Goal: Information Seeking & Learning: Learn about a topic

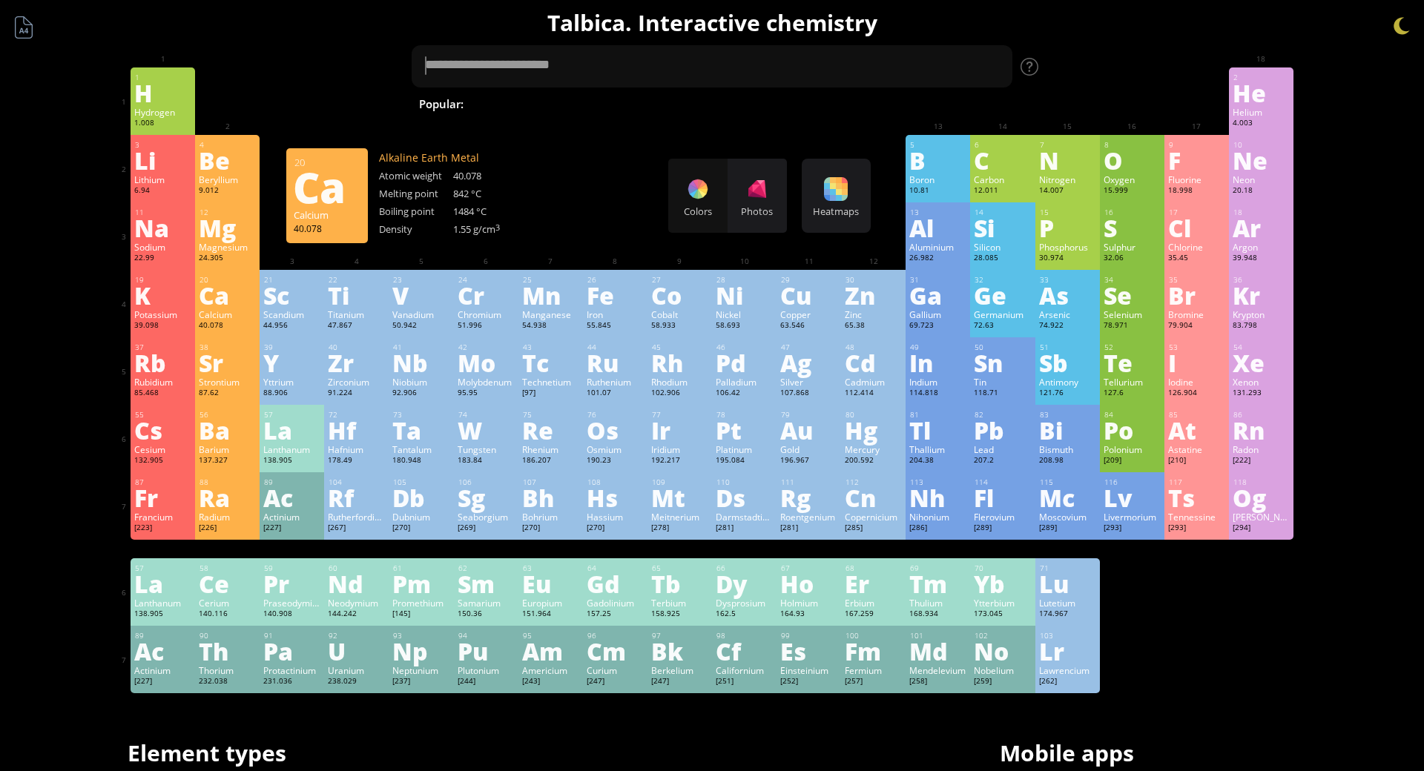
click at [227, 307] on div "Ca" at bounding box center [227, 295] width 57 height 24
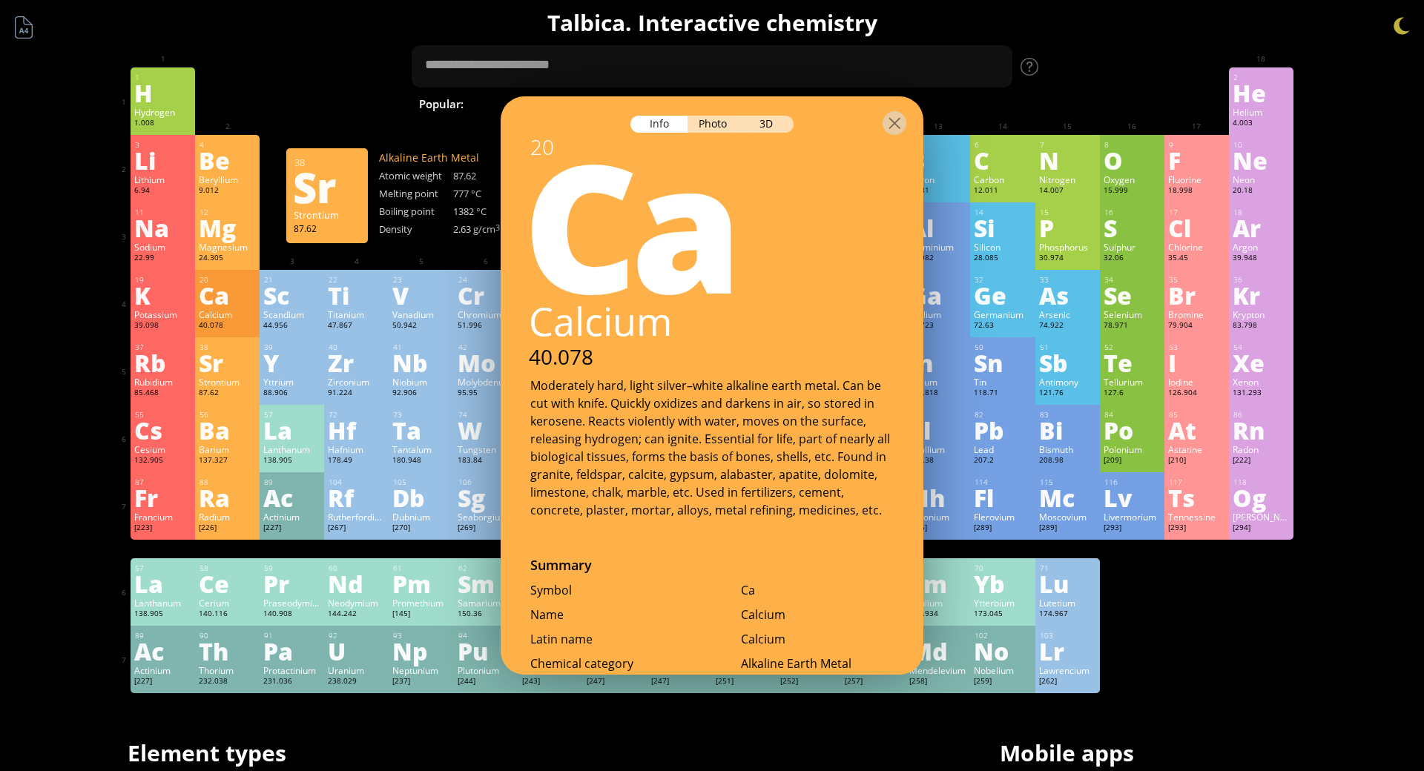
click at [220, 373] on div "Sr" at bounding box center [227, 363] width 57 height 24
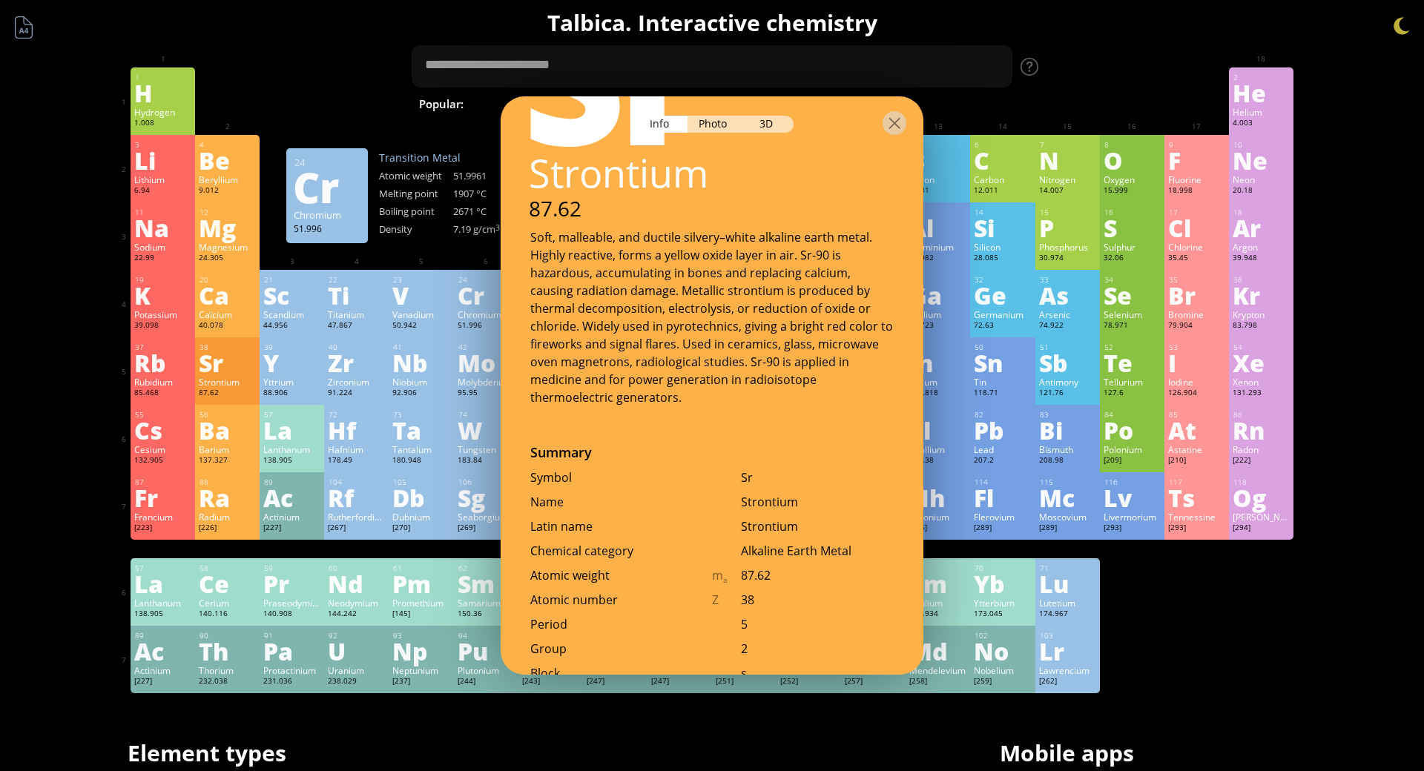
scroll to position [371, 0]
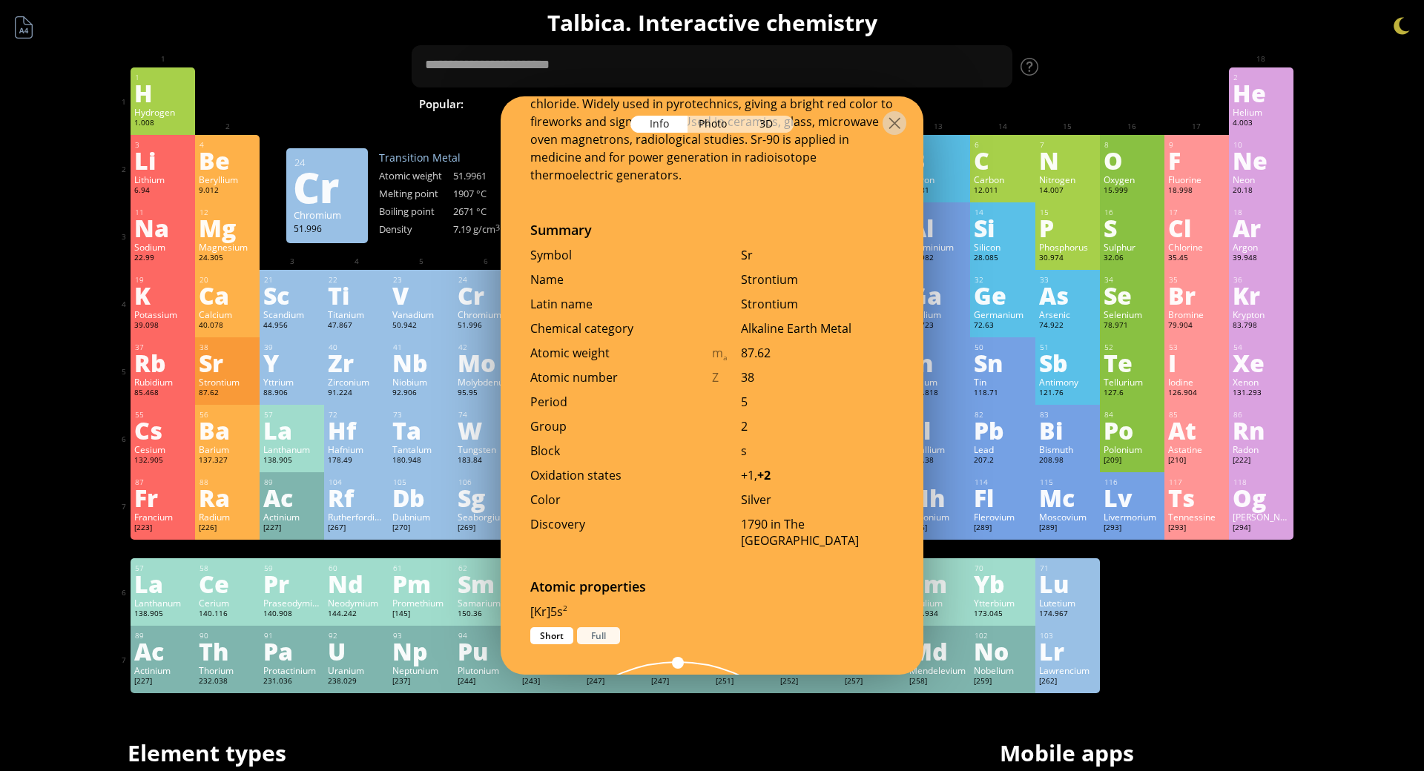
click at [583, 627] on div "Full" at bounding box center [598, 635] width 43 height 17
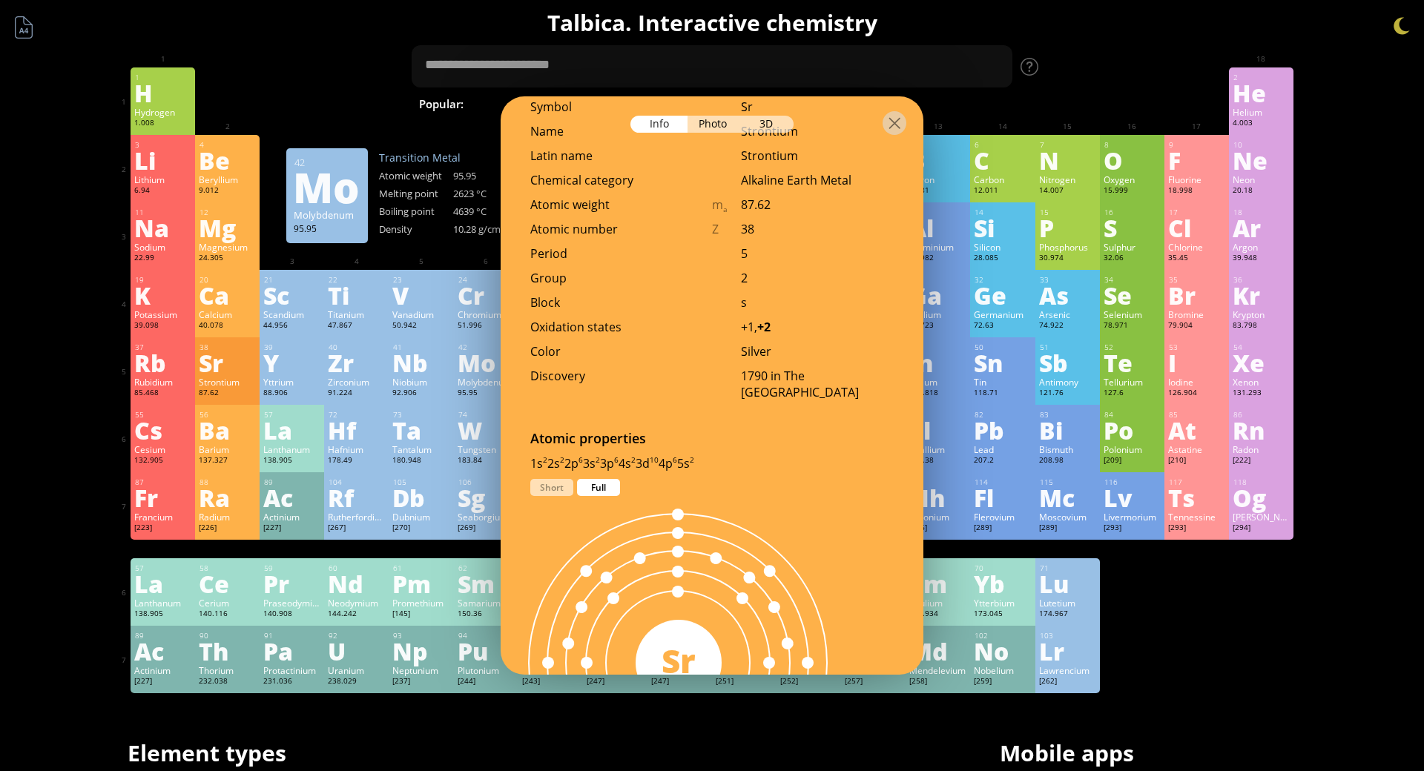
scroll to position [668, 0]
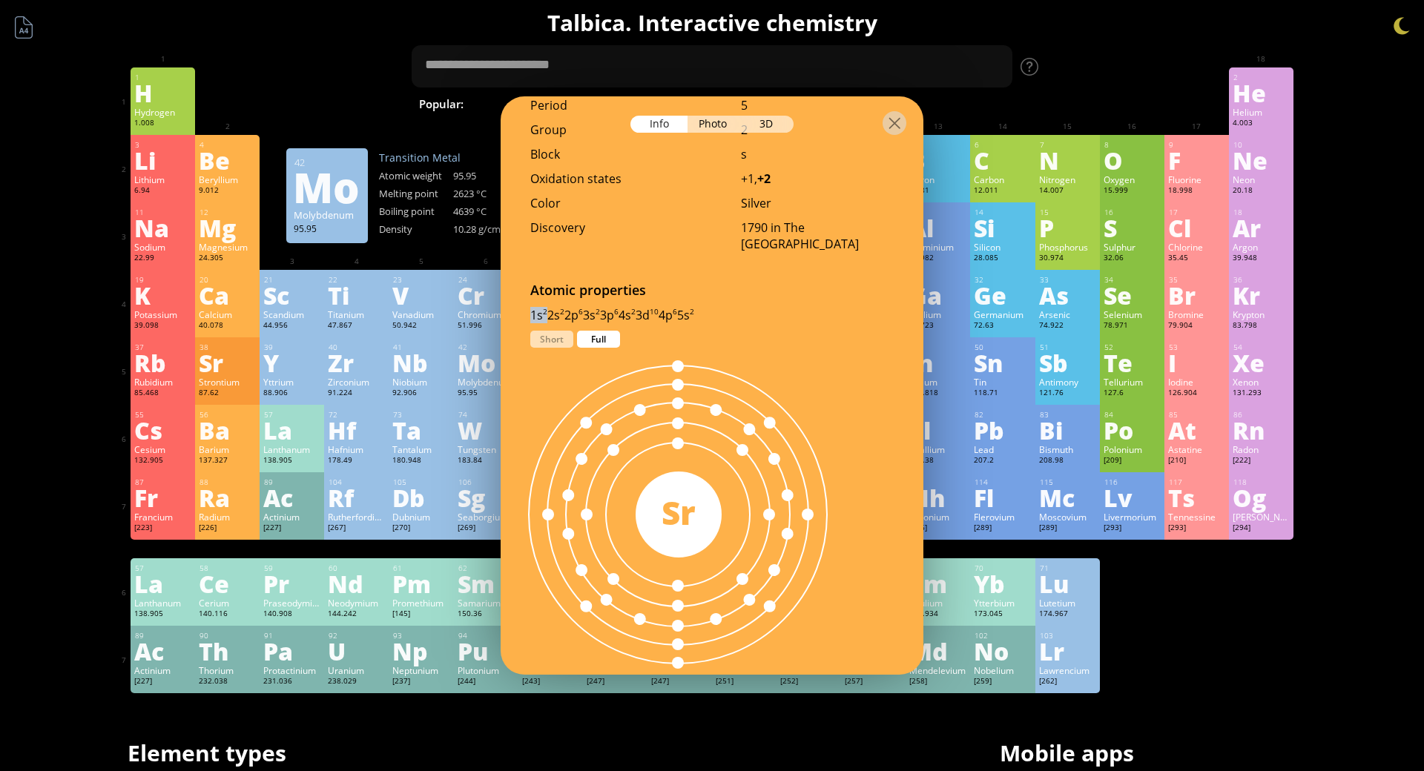
drag, startPoint x: 570, startPoint y: 216, endPoint x: 590, endPoint y: 216, distance: 20.0
click at [590, 307] on div "[Kr]5s 2 1s 2 2s 2 2p 6 3s 2 3p 6 4s 2 3d 10 4p 6 5s 2 Short Full" at bounding box center [712, 319] width 423 height 24
click at [583, 307] on sup "6" at bounding box center [581, 312] width 4 height 10
drag, startPoint x: 623, startPoint y: 213, endPoint x: 590, endPoint y: 213, distance: 33.4
click at [590, 307] on div "1s 2 2s 2 2p 6 3s 2 3p 6 4s 2 3d 10 4p 6 5s 2" at bounding box center [711, 315] width 363 height 16
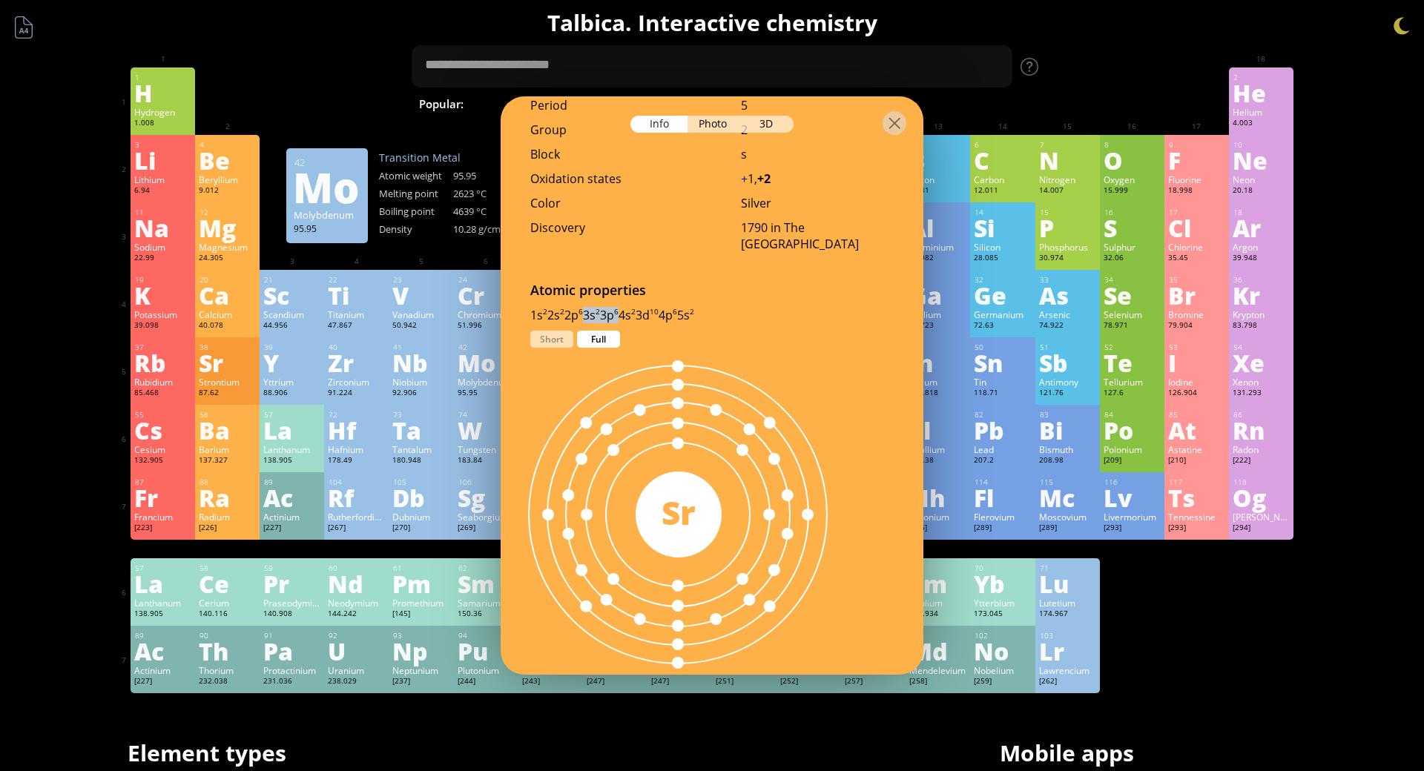
drag, startPoint x: 626, startPoint y: 215, endPoint x: 657, endPoint y: 218, distance: 31.3
click at [657, 307] on div "1s 2 2s 2 2p 6 3s 2 3p 6 4s 2 3d 10 4p 6 5s 2" at bounding box center [711, 315] width 363 height 16
drag, startPoint x: 677, startPoint y: 217, endPoint x: 697, endPoint y: 216, distance: 20.0
click at [697, 307] on div "1s 2 2s 2 2p 6 3s 2 3p 6 4s 2 3d 10 4p 6 5s 2" at bounding box center [711, 315] width 363 height 16
click at [700, 307] on div "1s 2 2s 2 2p 6 3s 2 3p 6 4s 2 3d 10 4p 6 5s 2" at bounding box center [711, 315] width 363 height 16
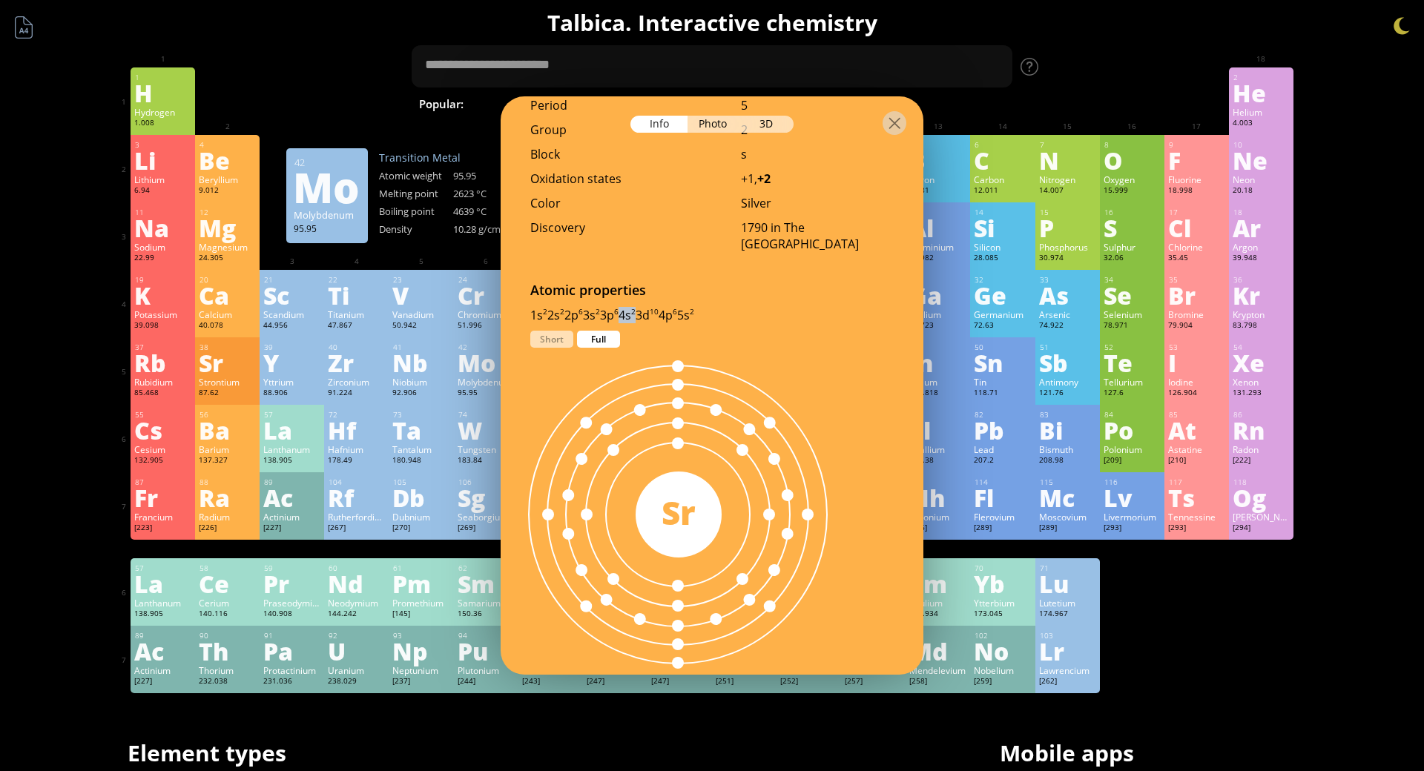
drag, startPoint x: 659, startPoint y: 217, endPoint x: 675, endPoint y: 220, distance: 16.6
click at [675, 307] on div "1s 2 2s 2 2p 6 3s 2 3p 6 4s 2 3d 10 4p 6 5s 2" at bounding box center [711, 315] width 363 height 16
click at [785, 307] on div "1s 2 2s 2 2p 6 3s 2 3p 6 4s 2 3d 10 4p 6 5s 2" at bounding box center [711, 315] width 363 height 16
drag, startPoint x: 573, startPoint y: 214, endPoint x: 744, endPoint y: 214, distance: 171.3
click at [744, 307] on div "1s 2 2s 2 2p 6 3s 2 3p 6 4s 2 3d 10 4p 6 5s 2" at bounding box center [711, 315] width 363 height 16
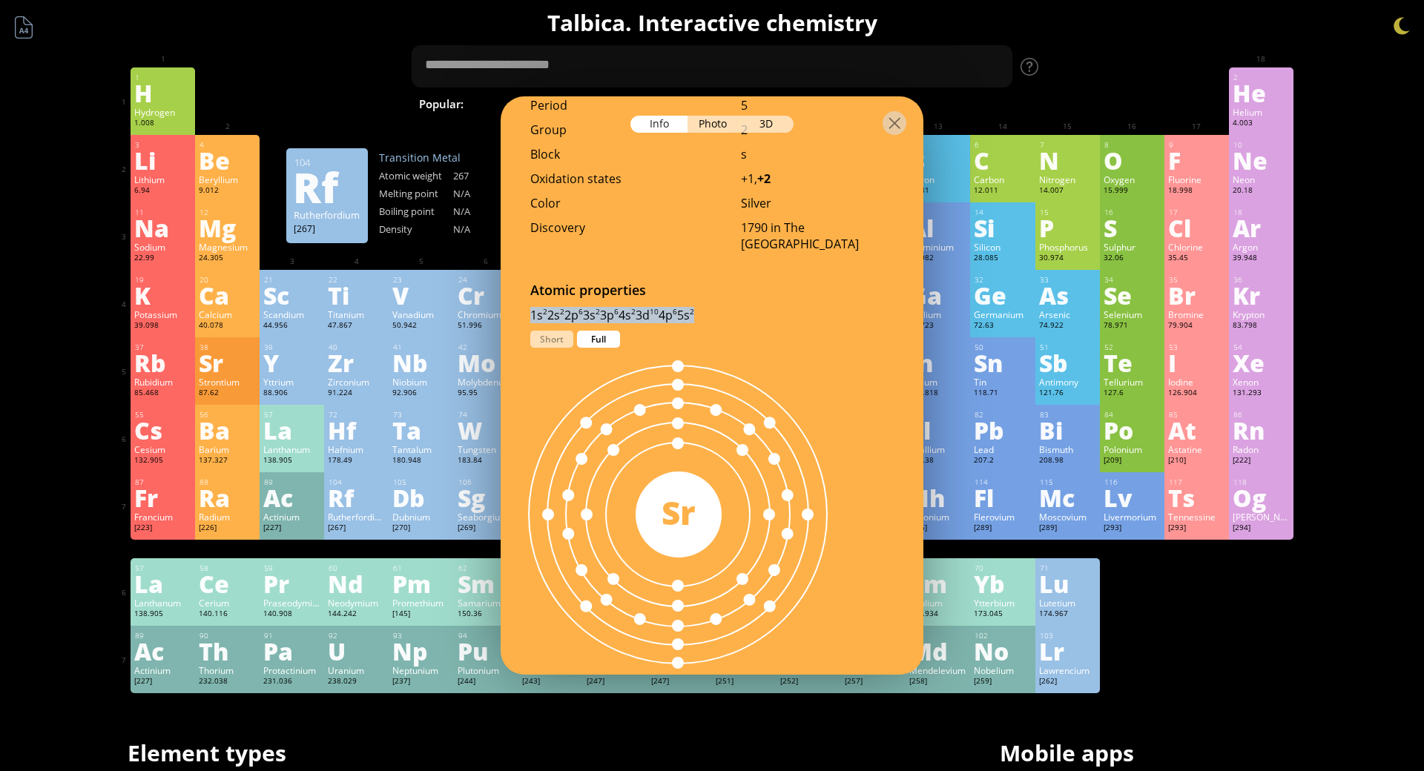
click at [389, 540] on div "104 Rf Rutherfordium [267] +3, +4 +3, +4 N/A N/A N/A [Rn]7s 2 5f 14 6d 2" at bounding box center [356, 505] width 65 height 67
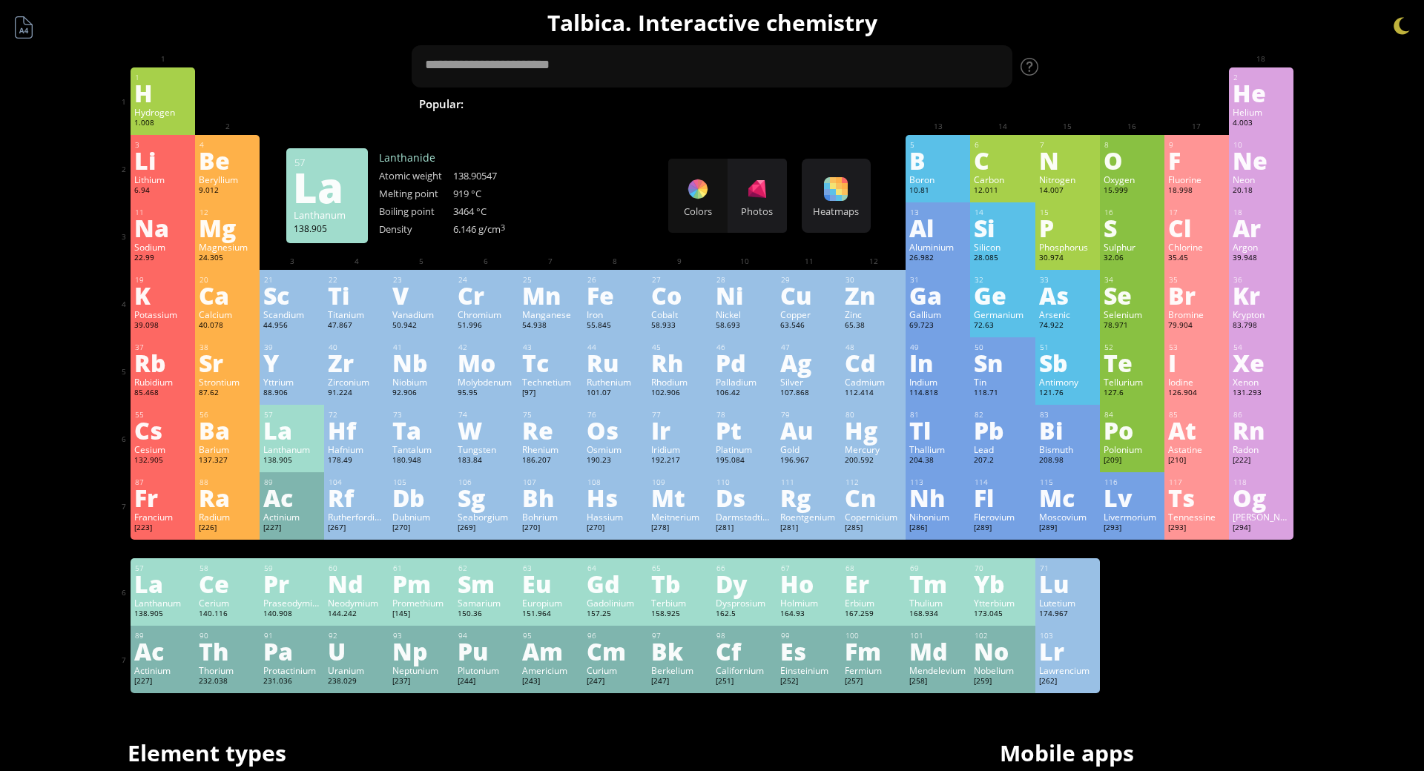
click at [320, 423] on div "La" at bounding box center [291, 430] width 57 height 24
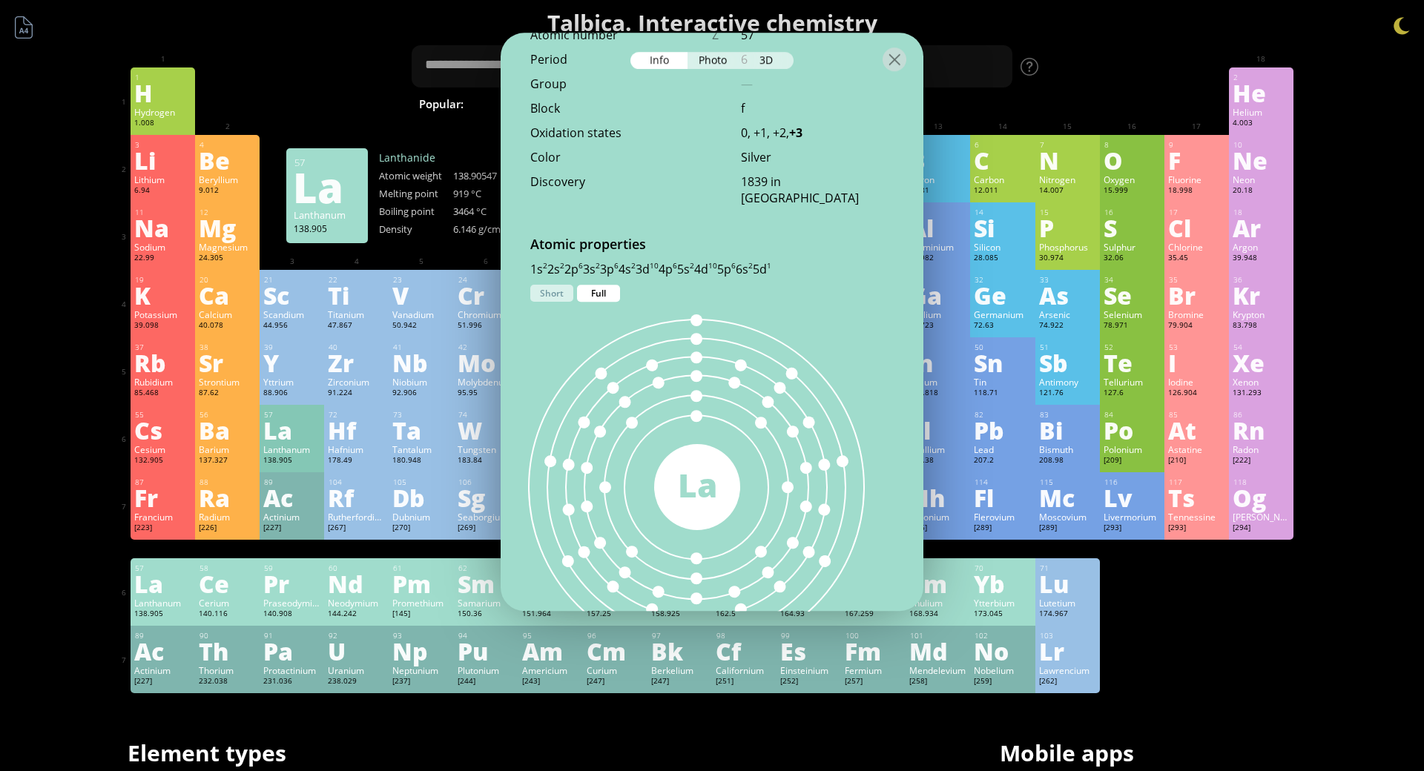
scroll to position [668, 0]
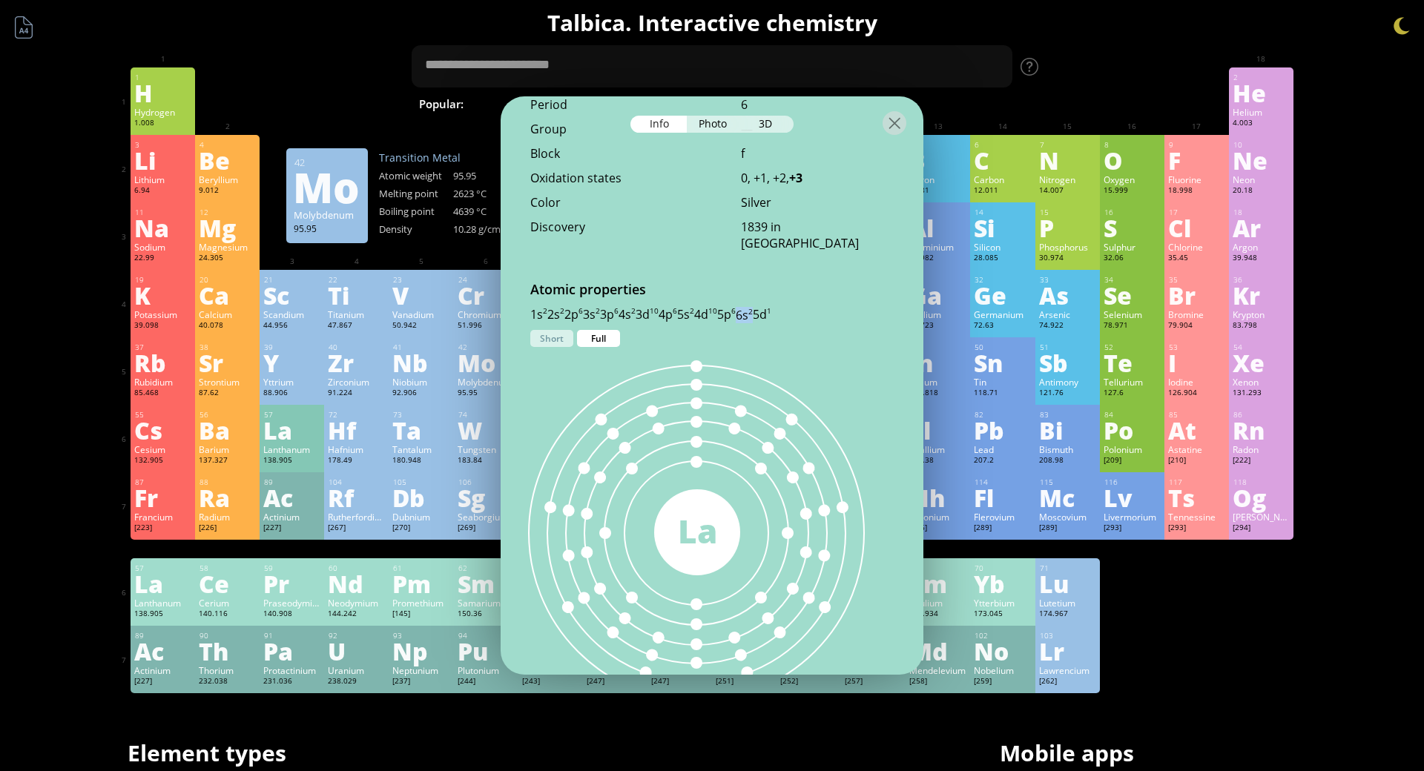
drag, startPoint x: 774, startPoint y: 220, endPoint x: 790, endPoint y: 221, distance: 15.6
click at [790, 307] on div "1s 2 2s 2 2p 6 3s 2 3p 6 4s 2 3d 10 4p 6 5s 2 4d 10 5p 6 6s 2 5d 1" at bounding box center [711, 315] width 363 height 16
drag, startPoint x: 829, startPoint y: 213, endPoint x: 816, endPoint y: 215, distance: 13.5
click at [829, 307] on div "1s 2 2s 2 2p 6 3s 2 3p 6 4s 2 3d 10 4p 6 5s 2 4d 10 5p 6 6s 2 5d 1" at bounding box center [711, 315] width 363 height 16
drag, startPoint x: 814, startPoint y: 215, endPoint x: 792, endPoint y: 221, distance: 22.3
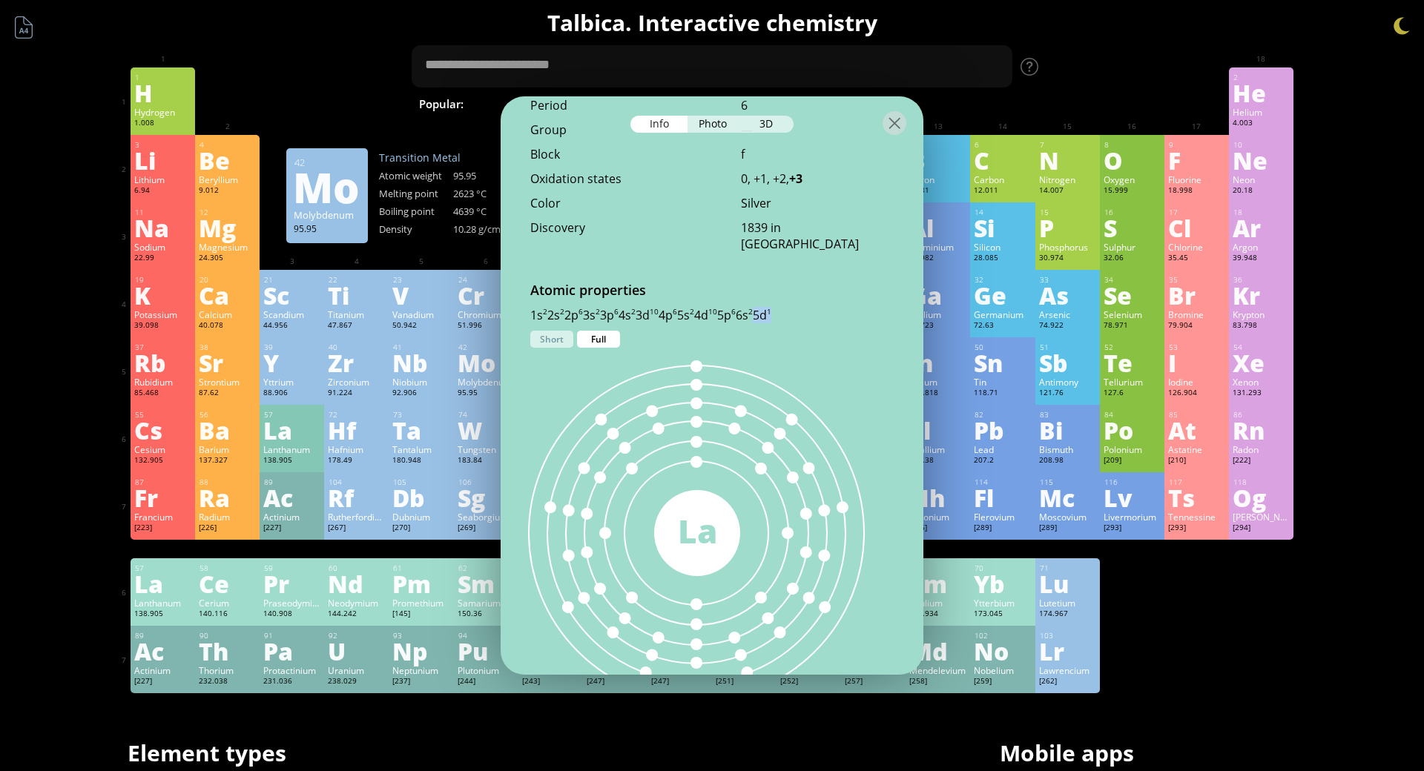
click at [792, 307] on div "1s 2 2s 2 2p 6 3s 2 3p 6 4s 2 3d 10 4p 6 5s 2 4d 10 5p 6 6s 2 5d 1" at bounding box center [711, 315] width 363 height 16
click at [256, 587] on div "Ce" at bounding box center [227, 584] width 57 height 24
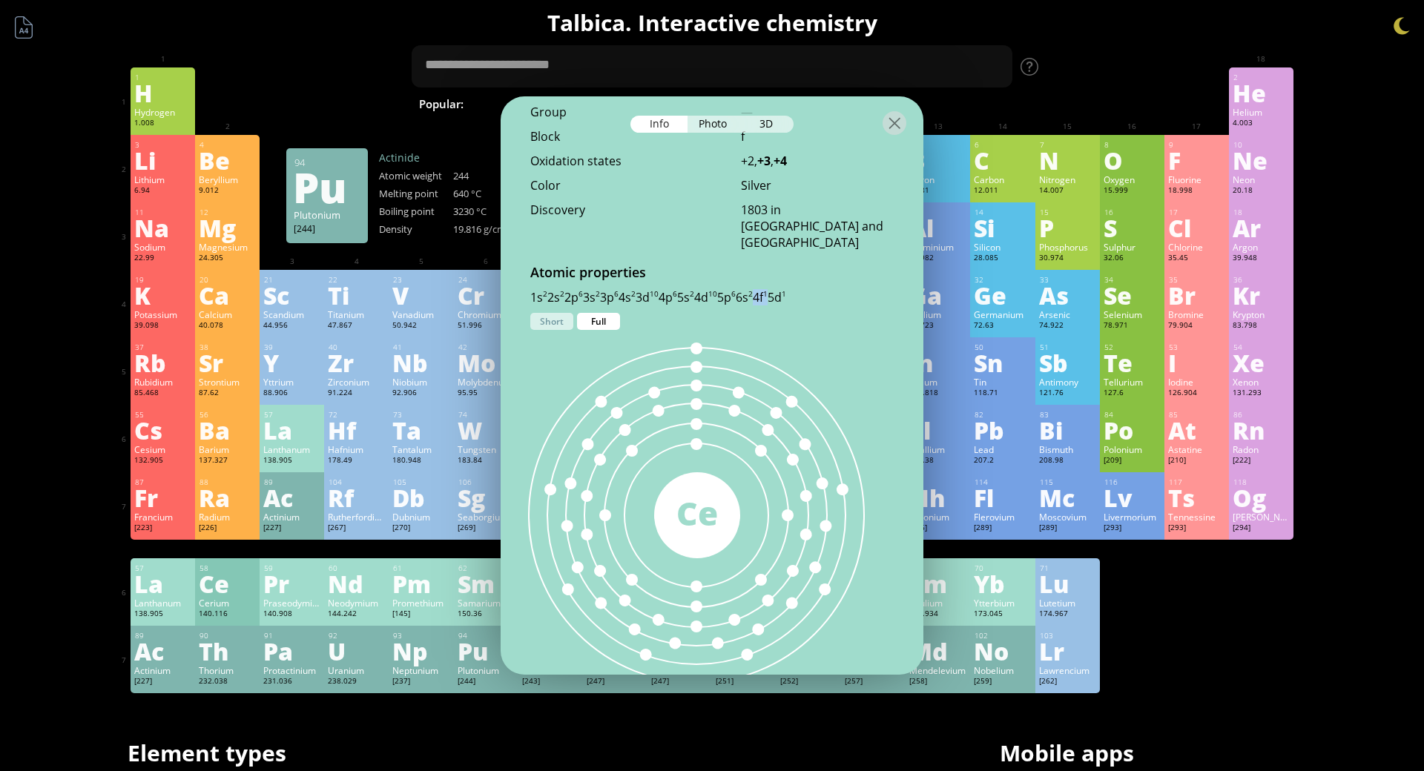
drag, startPoint x: 792, startPoint y: 218, endPoint x: 805, endPoint y: 220, distance: 12.8
click at [805, 289] on div "1s 2 2s 2 2p 6 3s 2 3p 6 4s 2 3d 10 4p 6 5s 2 4d 10 5p 6 6s 2 4f 1 5d 1" at bounding box center [711, 297] width 363 height 16
drag, startPoint x: 808, startPoint y: 219, endPoint x: 831, endPoint y: 219, distance: 23.0
click at [831, 289] on div "1s 2 2s 2 2p 6 3s 2 3p 6 4s 2 3d 10 4p 6 5s 2 4d 10 5p 6 6s 2 4f 1 5d 1" at bounding box center [711, 297] width 363 height 16
click at [320, 588] on div "Pr" at bounding box center [291, 584] width 57 height 24
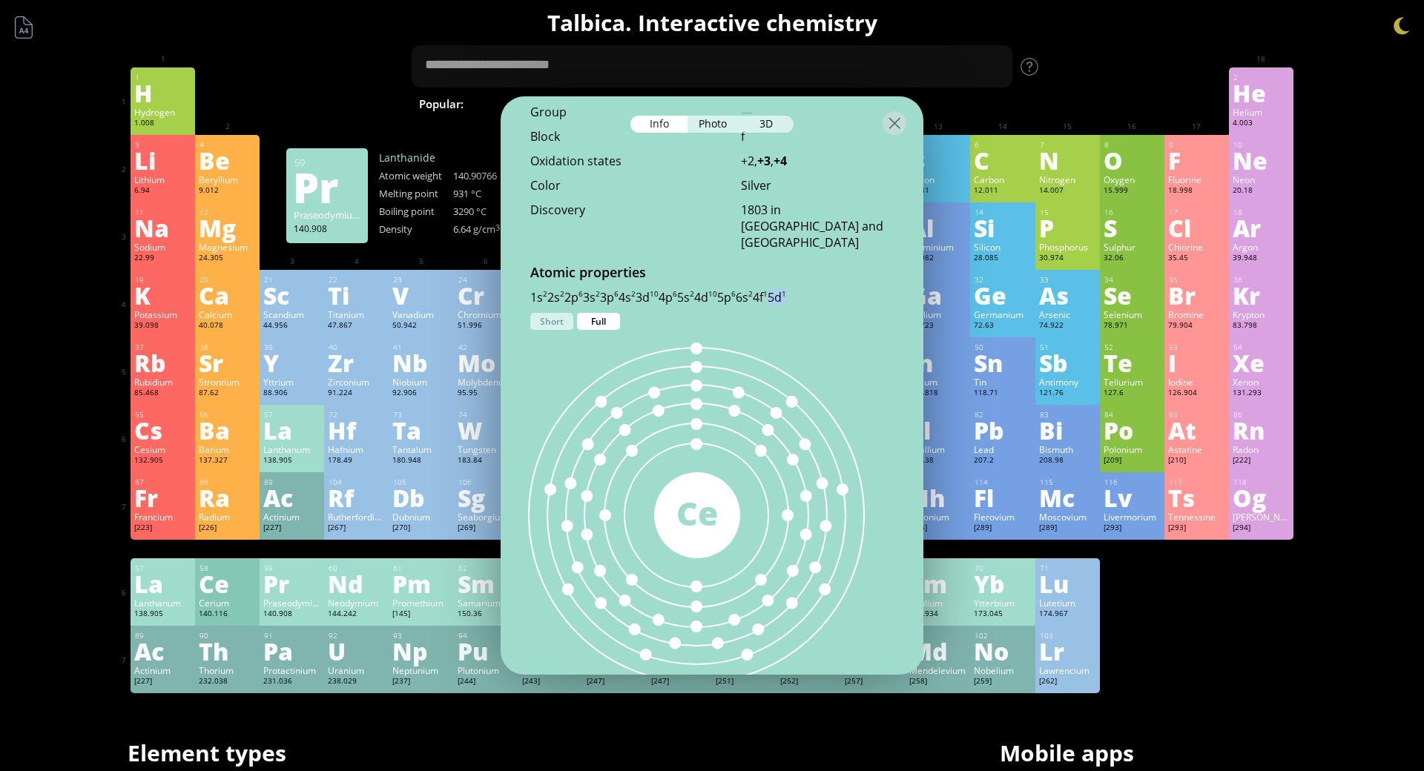
scroll to position [650, 0]
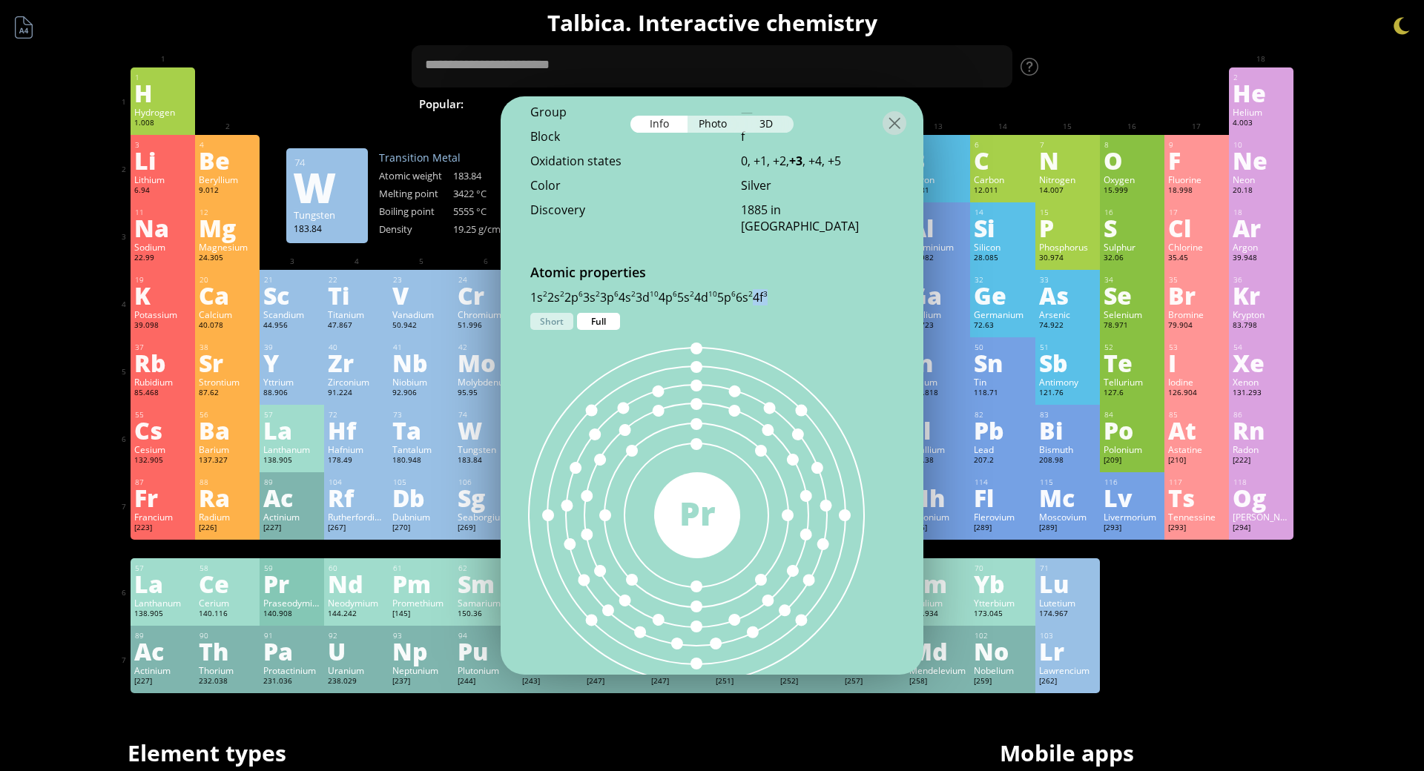
drag, startPoint x: 791, startPoint y: 220, endPoint x: 810, endPoint y: 222, distance: 19.4
click at [810, 289] on div "1s 2 2s 2 2p 6 3s 2 3p 6 4s 2 3d 10 4p 6 5s 2 4d 10 5p 6 6s 2 4f 3" at bounding box center [711, 297] width 363 height 16
click at [792, 289] on div "1s 2 2s 2 2p 6 3s 2 3p 6 4s 2 3d 10 4p 6 5s 2 4d 10 5p 6 6s 2 4f 3" at bounding box center [711, 297] width 363 height 16
drag, startPoint x: 791, startPoint y: 219, endPoint x: 809, endPoint y: 219, distance: 18.5
click at [809, 289] on div "1s 2 2s 2 2p 6 3s 2 3p 6 4s 2 3d 10 4p 6 5s 2 4d 10 5p 6 6s 2 4f 3" at bounding box center [711, 297] width 363 height 16
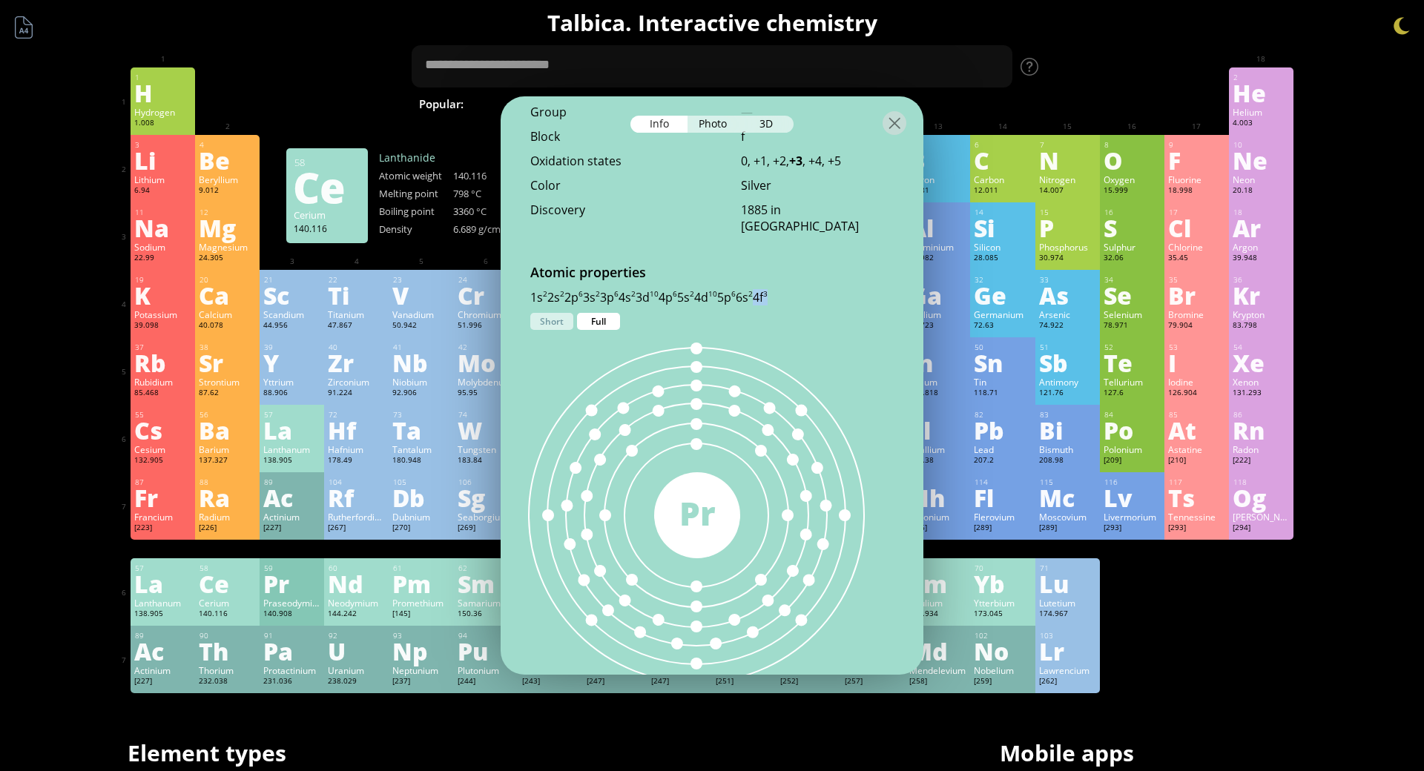
click at [256, 590] on div "Ce" at bounding box center [227, 584] width 57 height 24
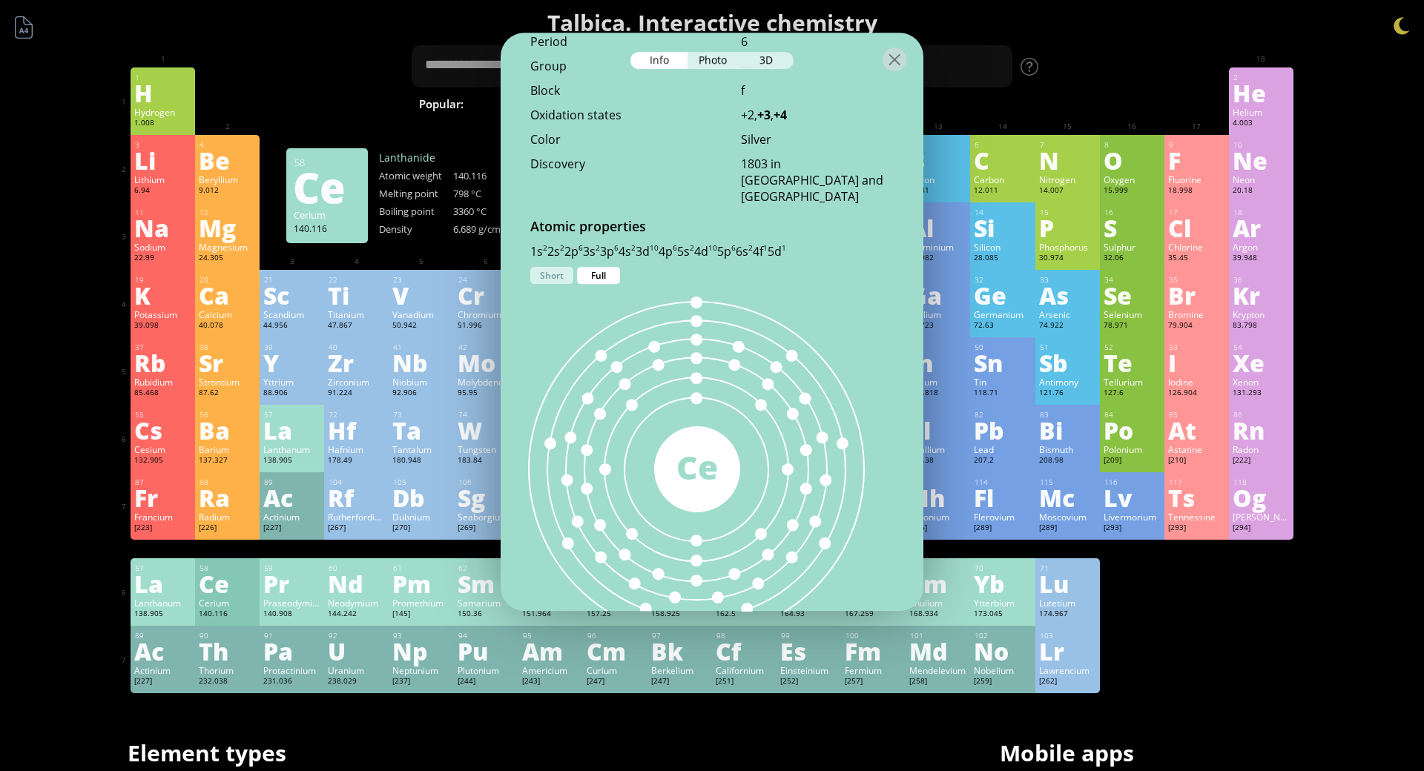
scroll to position [668, 0]
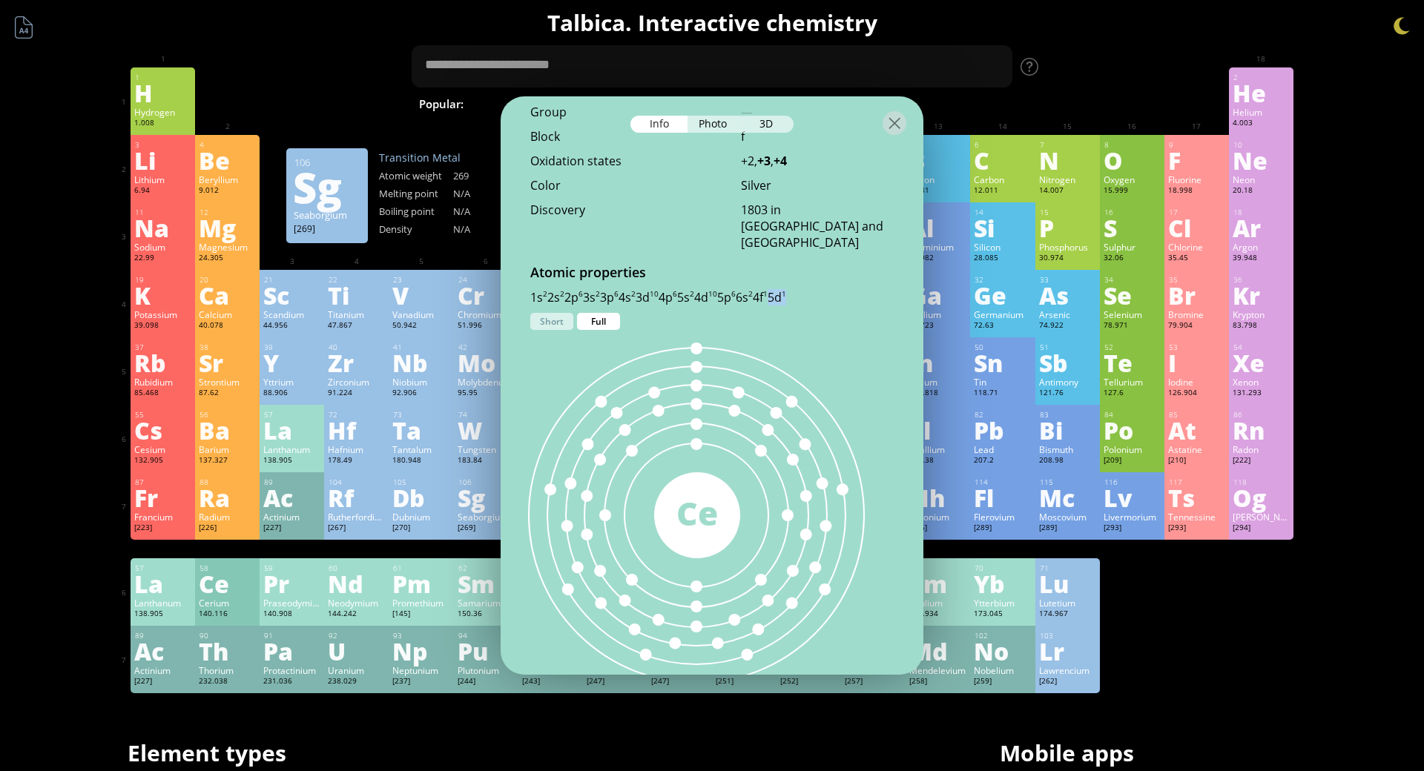
drag, startPoint x: 808, startPoint y: 216, endPoint x: 829, endPoint y: 223, distance: 22.8
click at [829, 289] on div "1s 2 2s 2 2p 6 3s 2 3p 6 4s 2 3d 10 4p 6 5s 2 4d 10 5p 6 6s 2 4f 1 5d 1" at bounding box center [711, 297] width 363 height 16
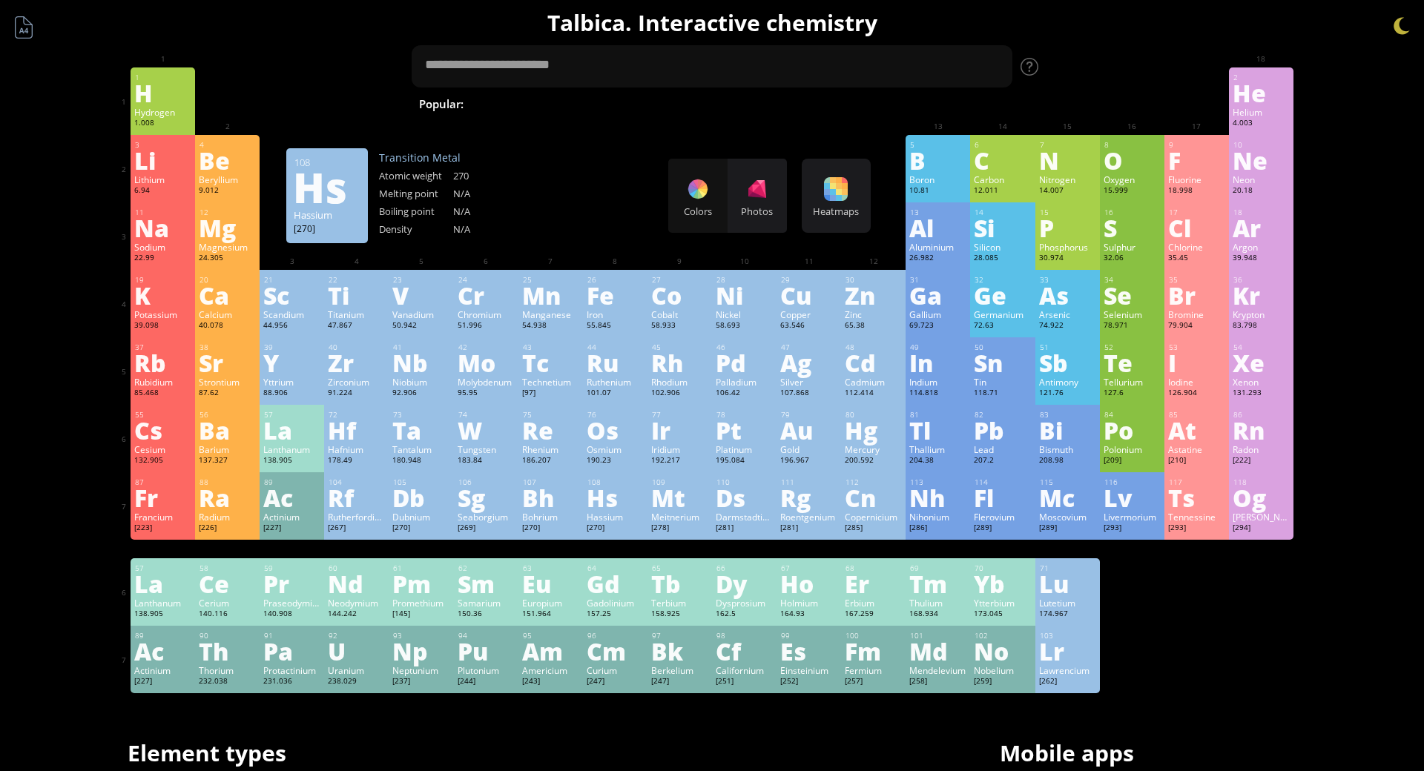
click at [630, 501] on div "Hs" at bounding box center [615, 498] width 57 height 24
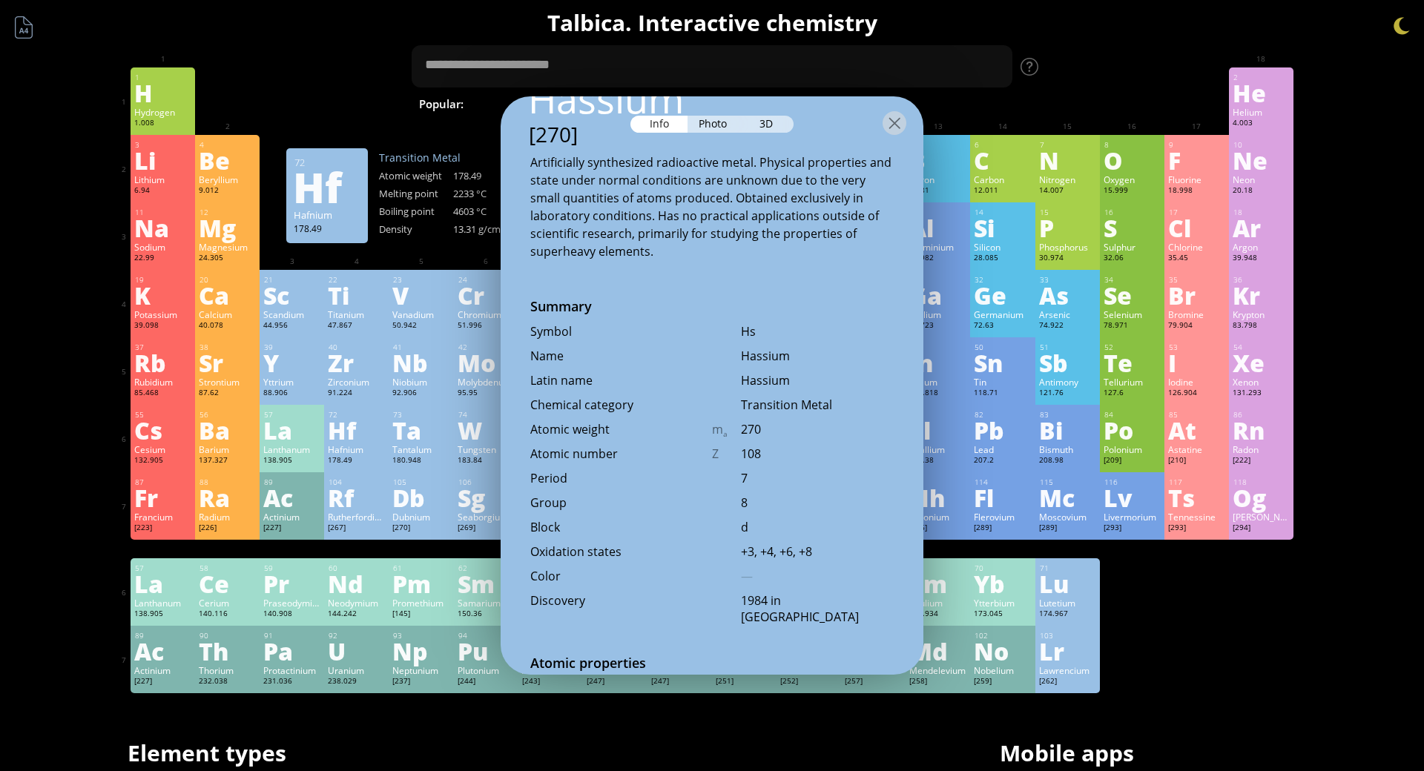
scroll to position [519, 0]
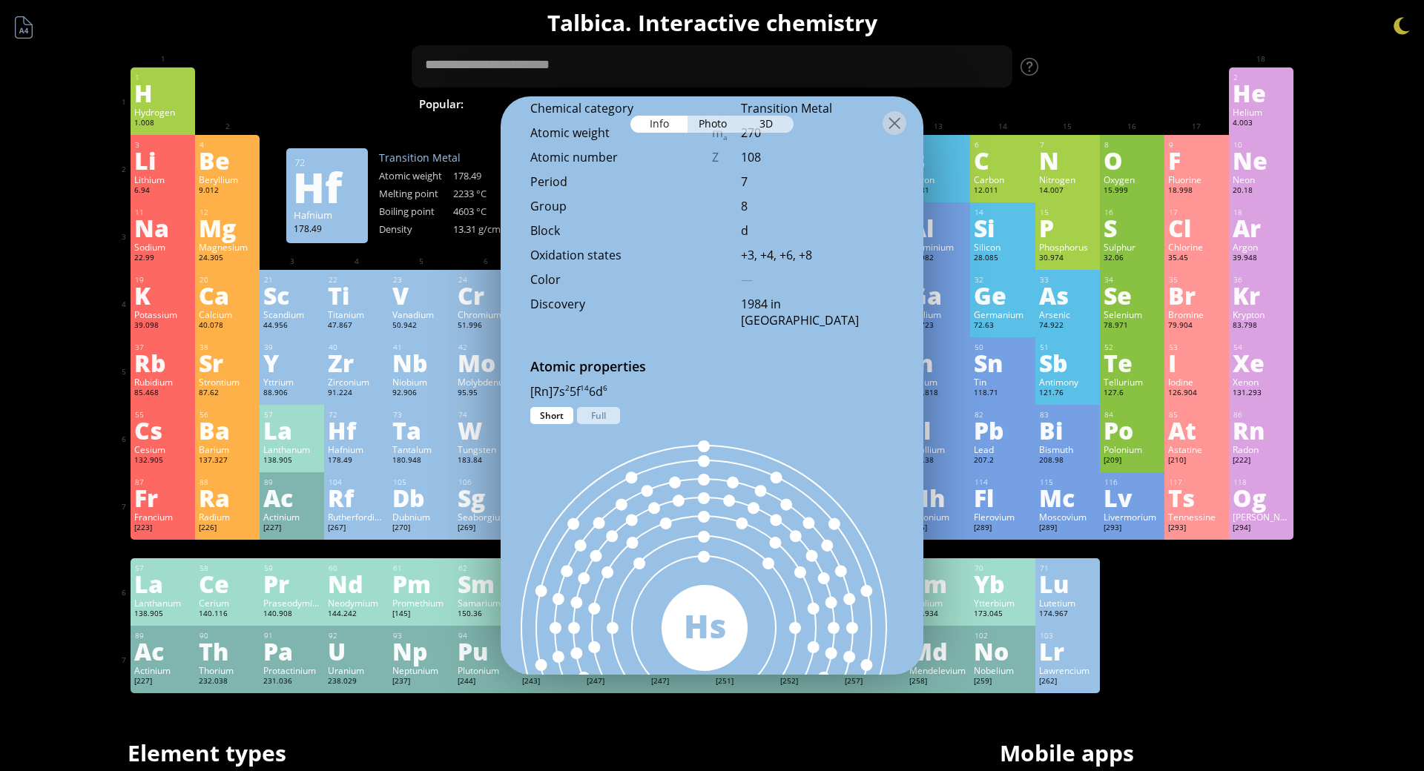
drag, startPoint x: 553, startPoint y: 332, endPoint x: 386, endPoint y: 334, distance: 166.2
click at [553, 407] on div "Short" at bounding box center [551, 415] width 43 height 17
click at [596, 407] on div "Full" at bounding box center [598, 415] width 43 height 17
